Goal: Task Accomplishment & Management: Use online tool/utility

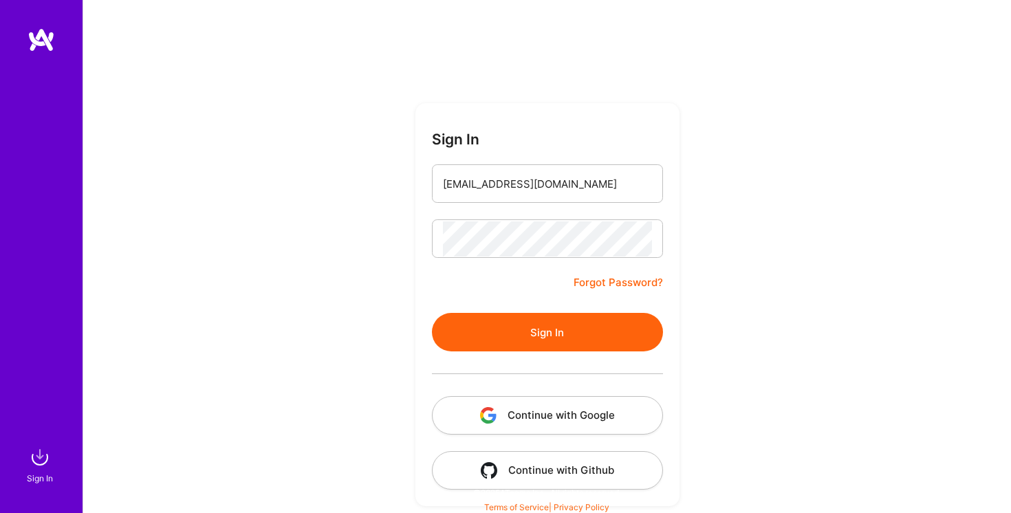
click at [552, 319] on button "Sign In" at bounding box center [547, 332] width 231 height 39
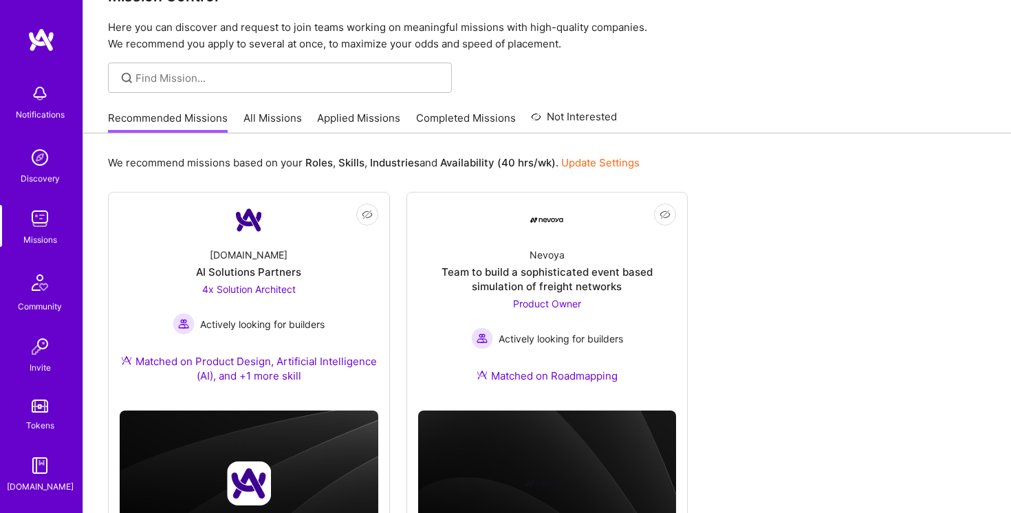
scroll to position [102, 0]
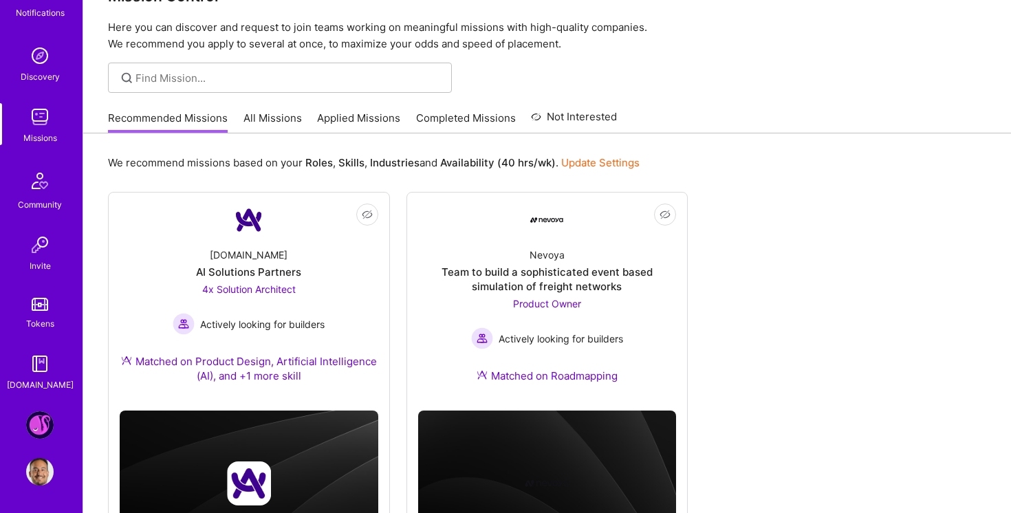
click at [38, 419] on img at bounding box center [40, 425] width 28 height 28
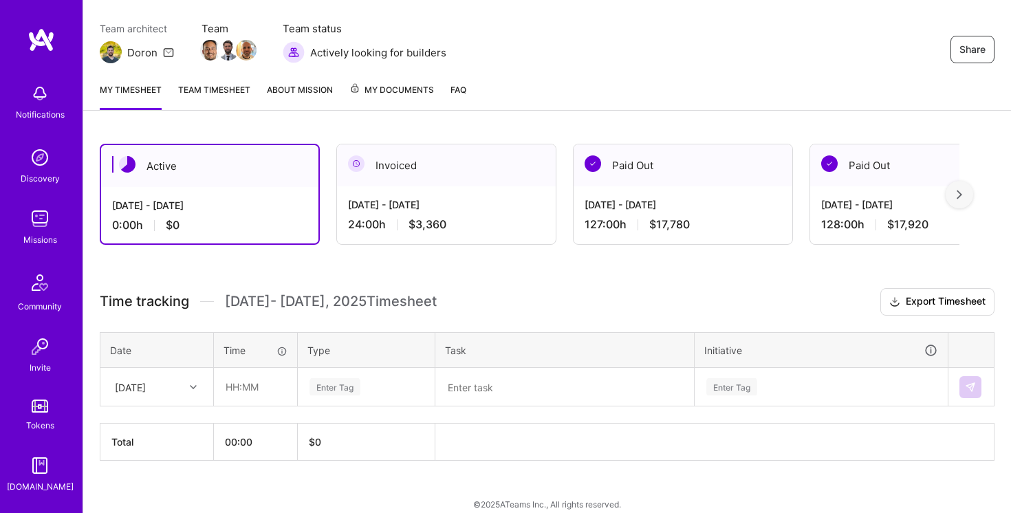
scroll to position [124, 0]
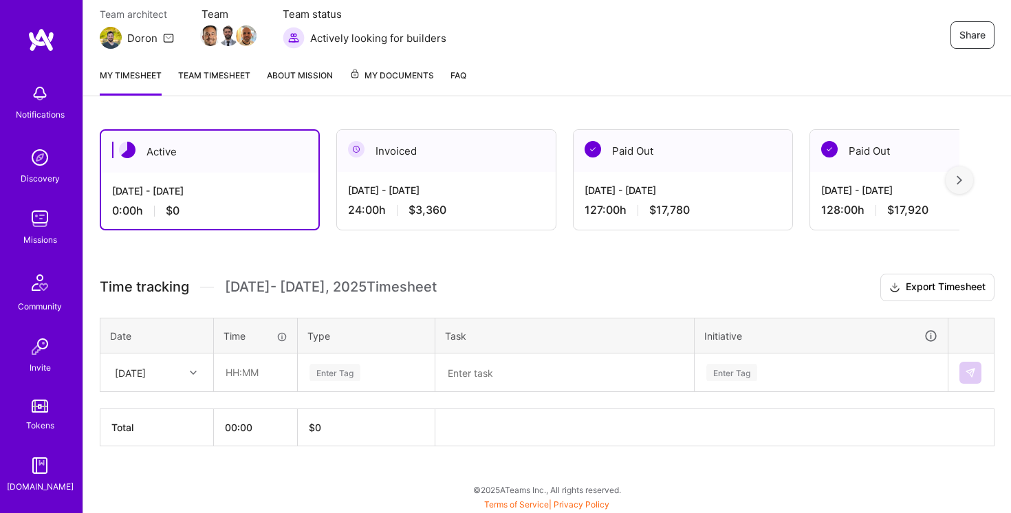
click at [209, 78] on link "Team timesheet" at bounding box center [214, 82] width 72 height 28
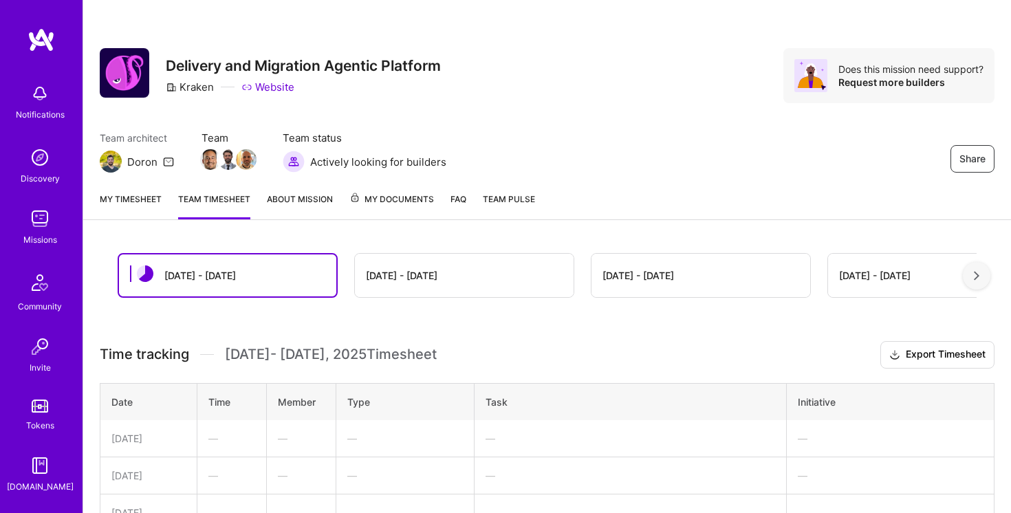
click at [431, 274] on div "[DATE] - [DATE]" at bounding box center [402, 275] width 72 height 14
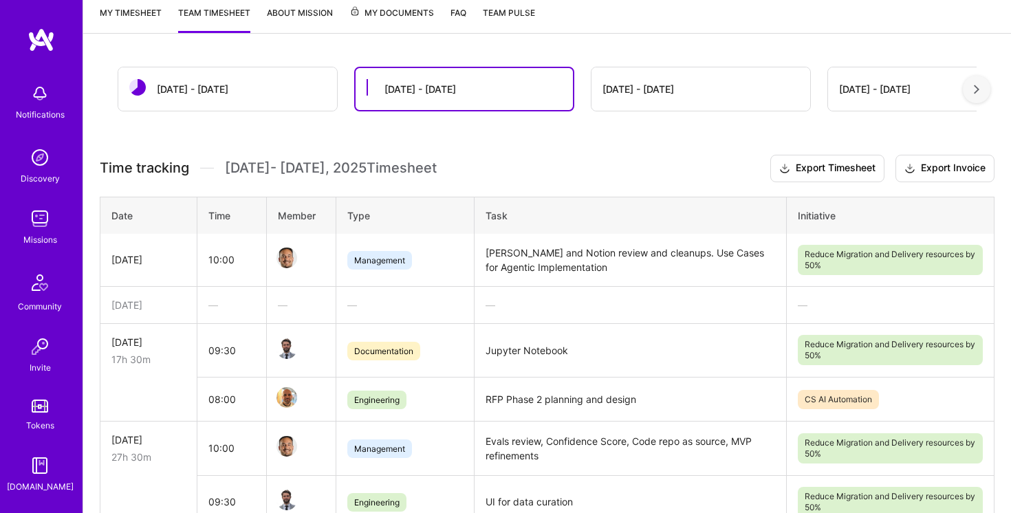
scroll to position [83, 0]
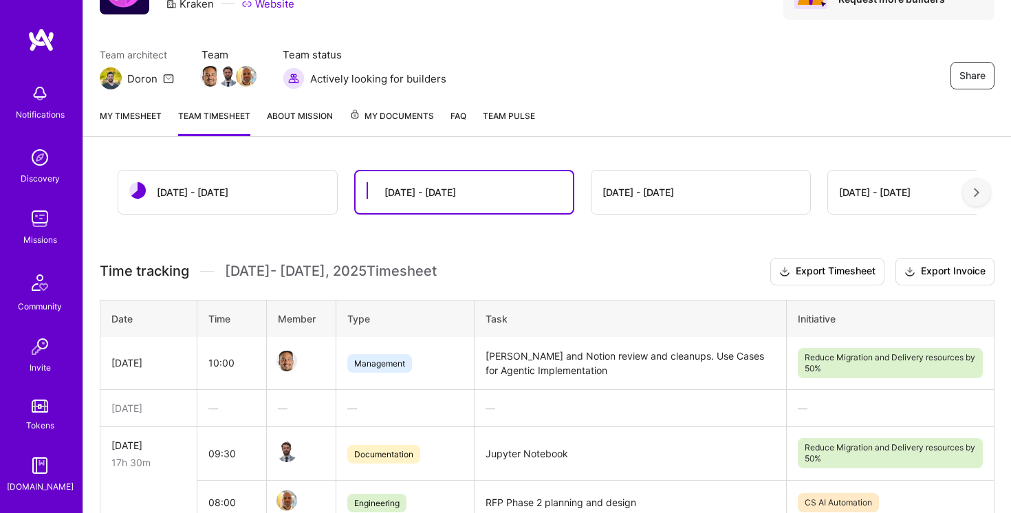
click at [244, 193] on div "[DATE] - [DATE]" at bounding box center [227, 192] width 219 height 43
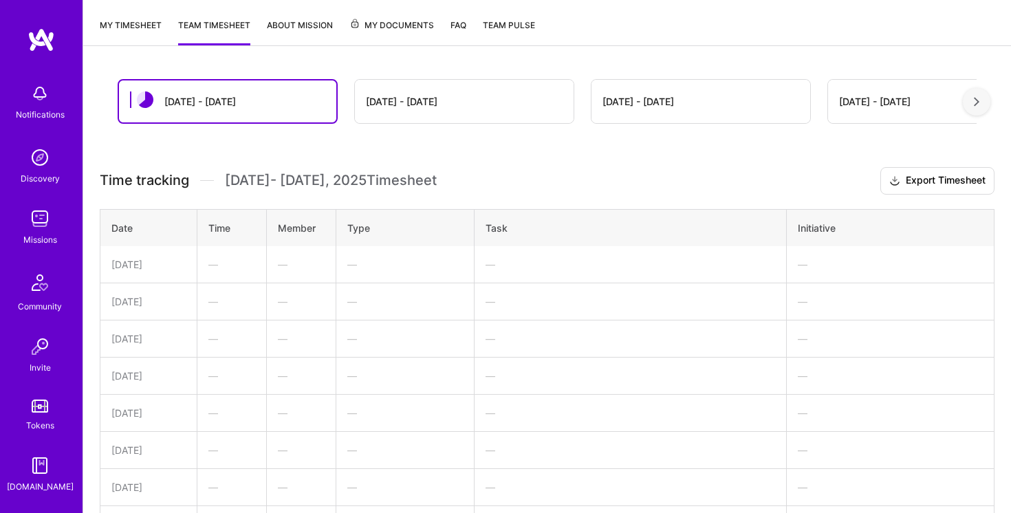
scroll to position [116, 0]
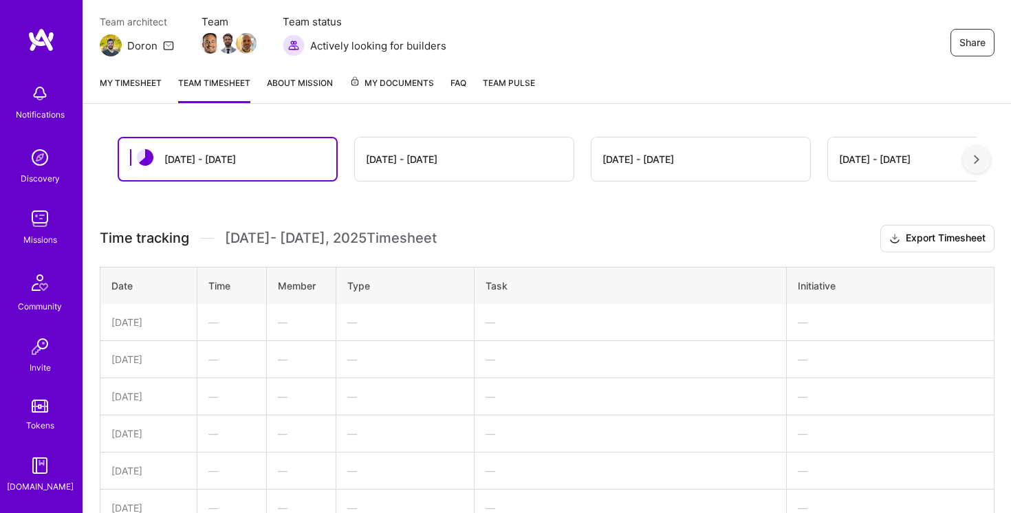
click at [382, 161] on div "[DATE] - [DATE]" at bounding box center [402, 159] width 72 height 14
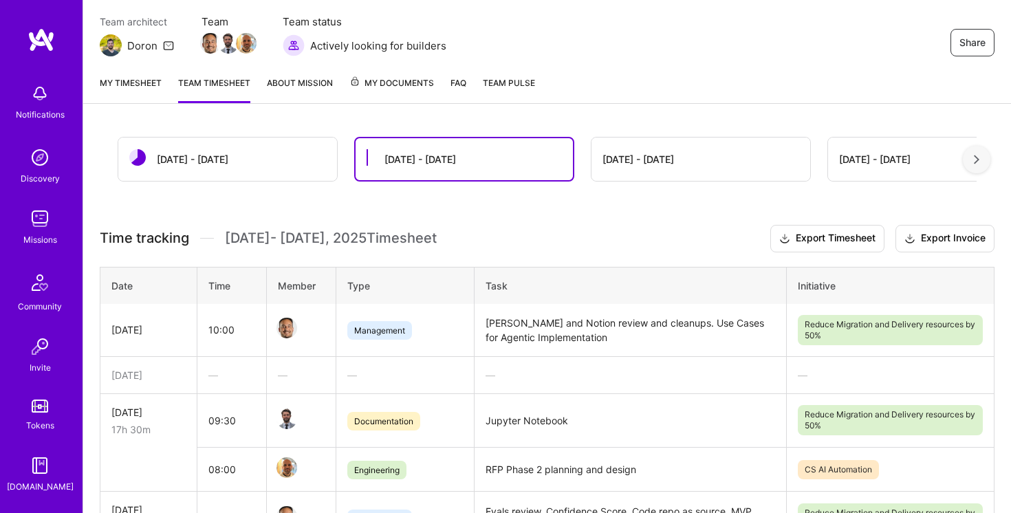
click at [261, 153] on div "[DATE] - [DATE]" at bounding box center [227, 159] width 219 height 43
